Goal: Task Accomplishment & Management: Manage account settings

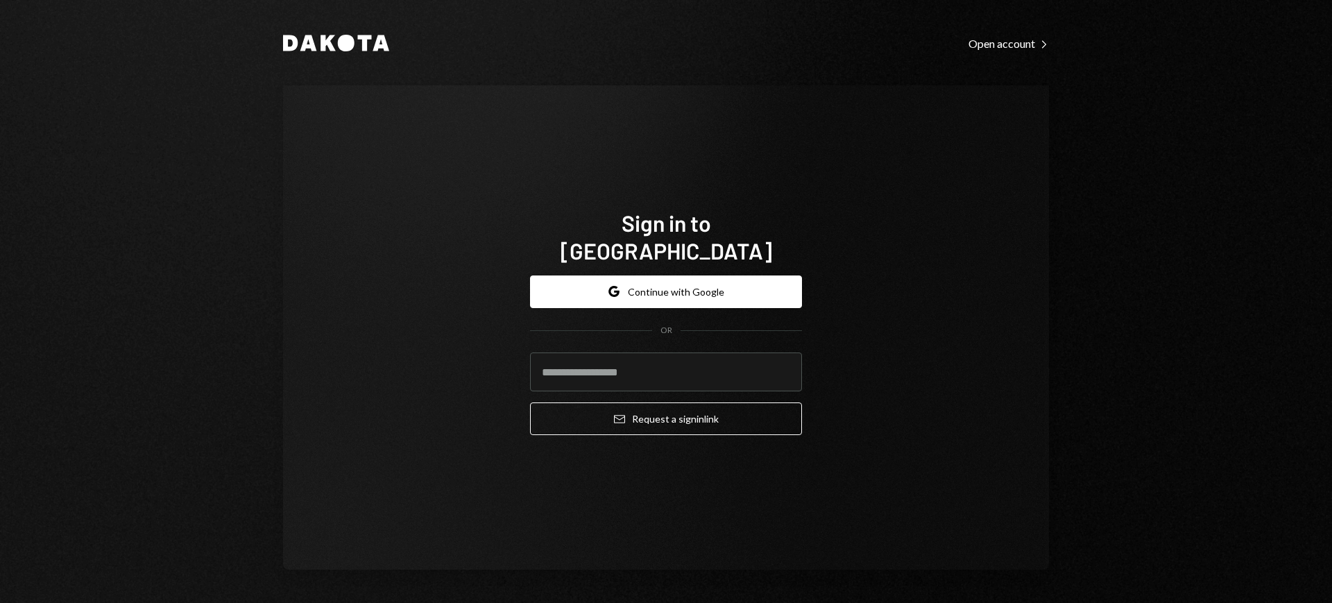
click at [614, 337] on form "Google Continue with Google OR Email Request a sign in link" at bounding box center [666, 355] width 272 height 160
click at [613, 352] on input "email" at bounding box center [666, 371] width 272 height 39
click at [672, 358] on input "email" at bounding box center [666, 371] width 272 height 39
click at [0, 602] on com-1password-button at bounding box center [0, 603] width 0 height 0
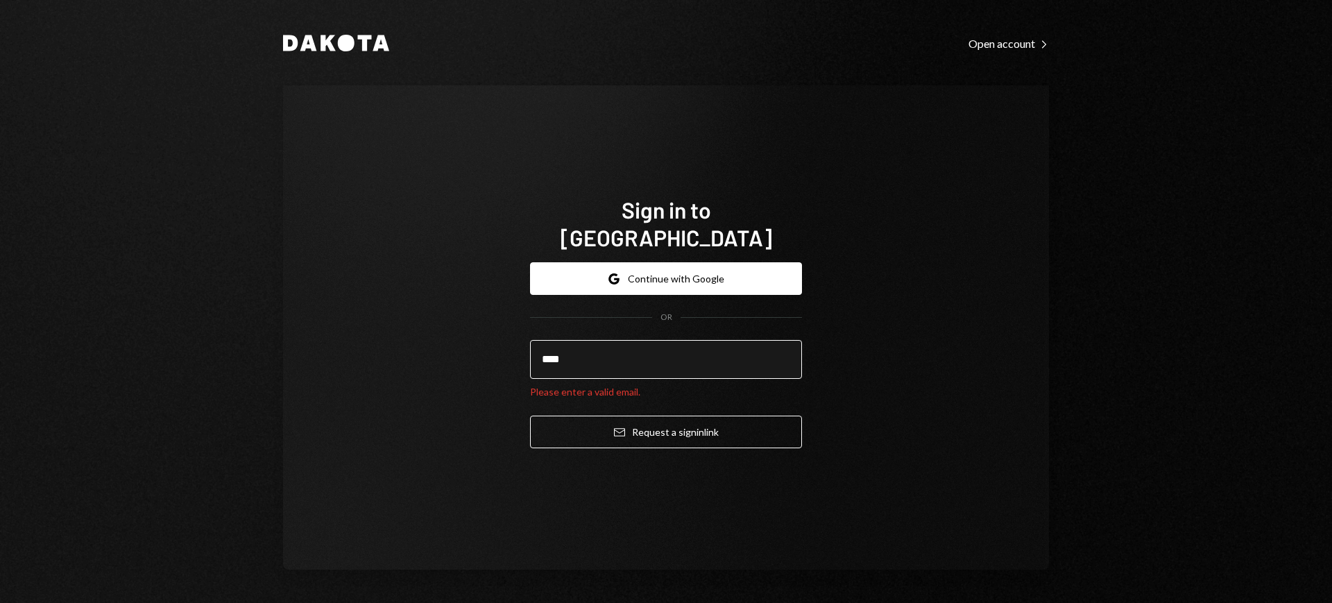
click at [709, 340] on input "****" at bounding box center [666, 359] width 272 height 39
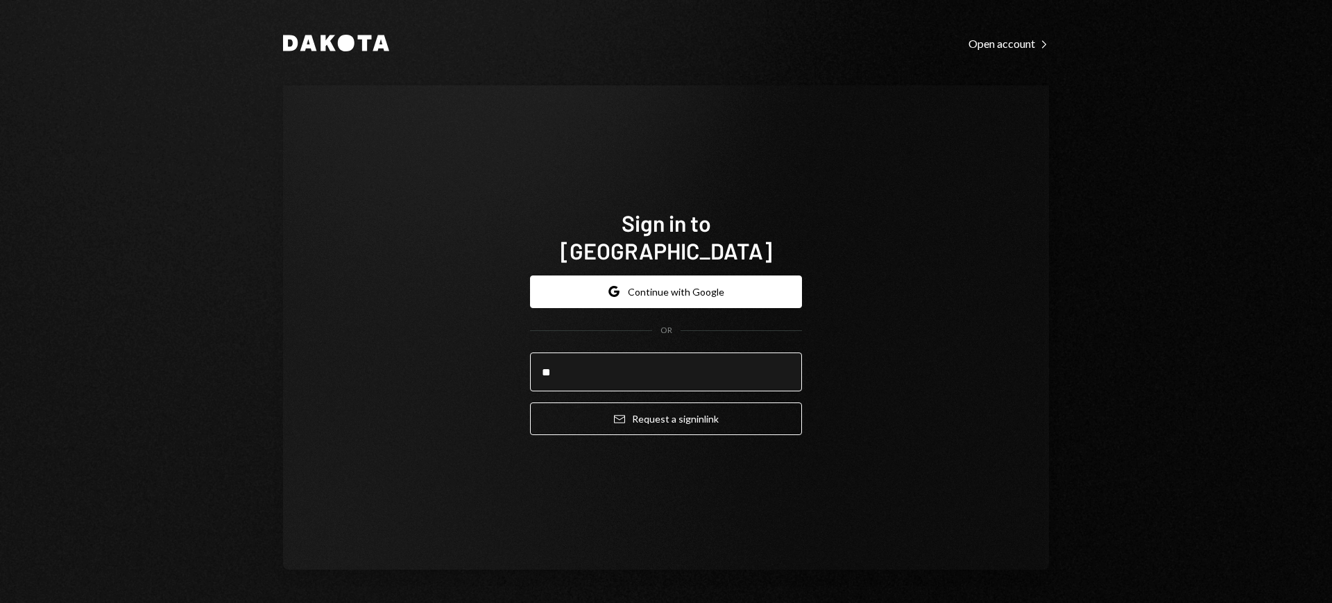
type input "*"
click at [742, 352] on input "email" at bounding box center [666, 371] width 272 height 39
click at [0, 602] on com-1password-button at bounding box center [0, 603] width 0 height 0
click at [721, 356] on input "email" at bounding box center [666, 371] width 272 height 39
click at [743, 363] on input "email" at bounding box center [666, 371] width 272 height 39
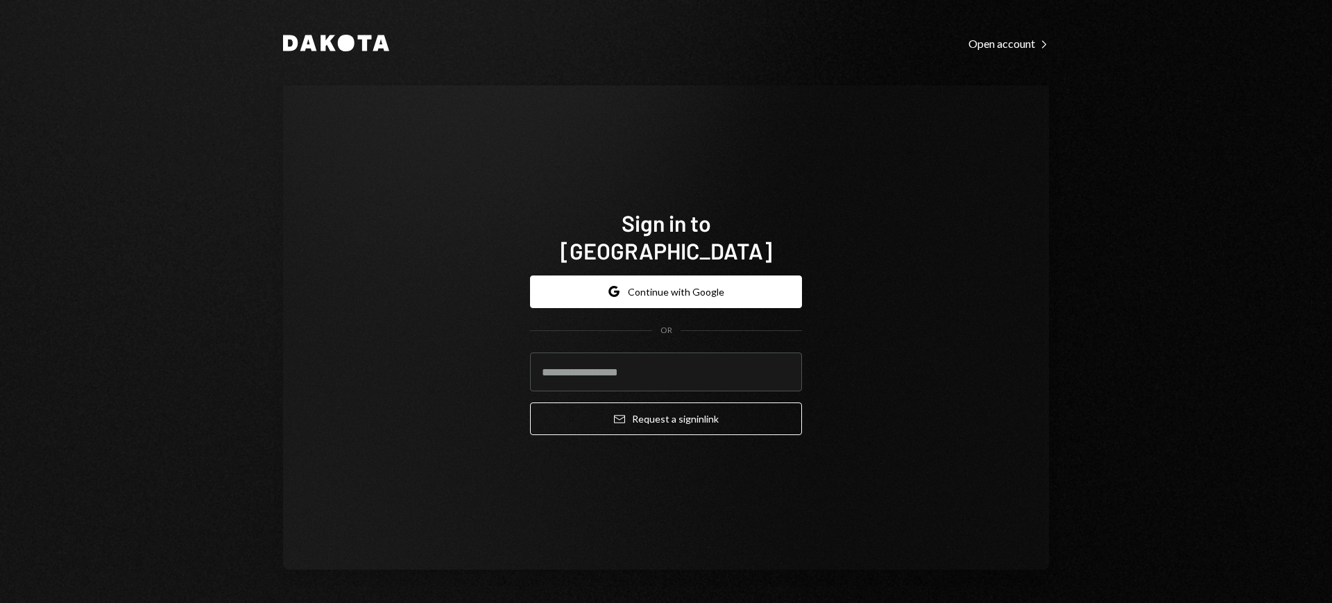
click at [0, 602] on com-1password-button at bounding box center [0, 603] width 0 height 0
type input "**********"
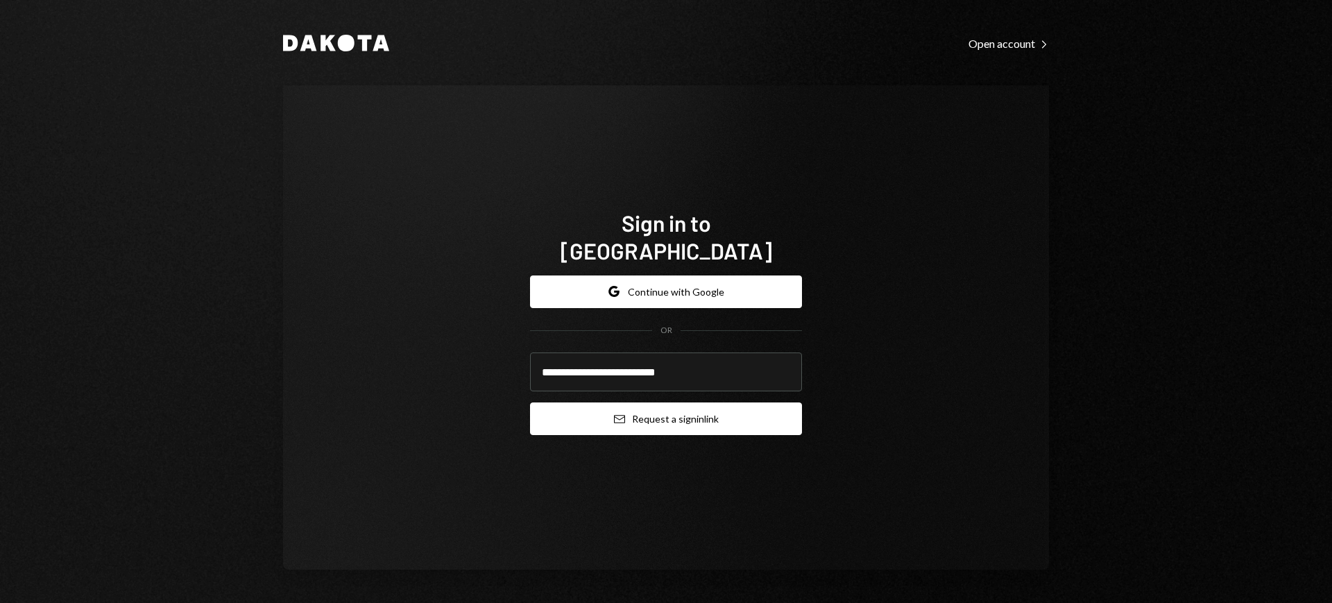
click at [662, 407] on button "Email Request a sign in link" at bounding box center [666, 418] width 272 height 33
